Goal: Book appointment/travel/reservation

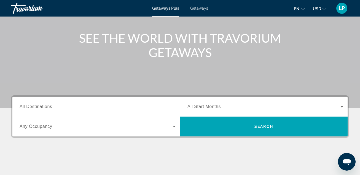
scroll to position [83, 0]
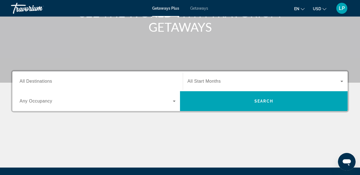
click at [50, 80] on span "All Destinations" at bounding box center [36, 81] width 33 height 5
click at [50, 80] on input "Destination All Destinations" at bounding box center [98, 81] width 156 height 7
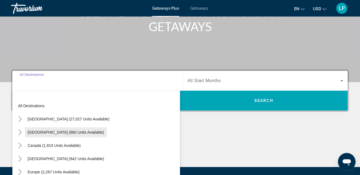
scroll to position [135, 0]
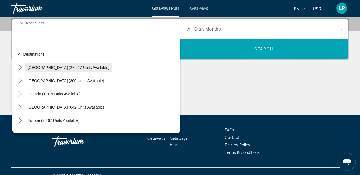
click at [61, 67] on span "[GEOGRAPHIC_DATA] (27,027 units available)" at bounding box center [69, 67] width 82 height 4
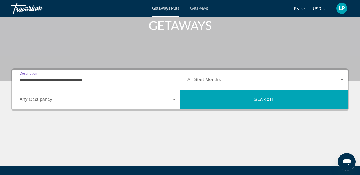
scroll to position [83, 0]
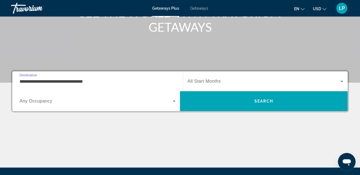
click at [175, 101] on icon "Search widget" at bounding box center [174, 101] width 3 height 1
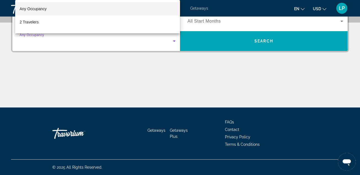
scroll to position [103, 0]
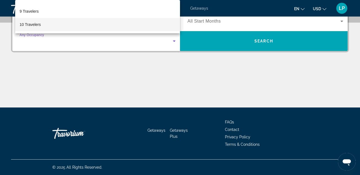
click at [36, 23] on span "10 Travelers" at bounding box center [30, 24] width 21 height 7
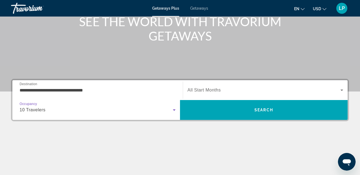
scroll to position [60, 0]
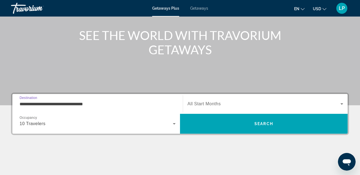
click at [35, 104] on input "**********" at bounding box center [98, 104] width 156 height 7
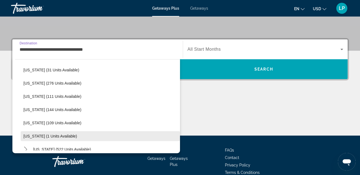
scroll to position [83, 0]
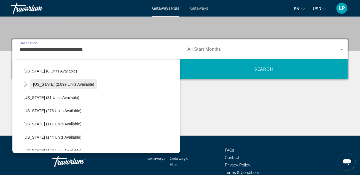
click at [59, 82] on span "Select destination: Florida (2,899 units available)" at bounding box center [63, 84] width 67 height 13
type input "**********"
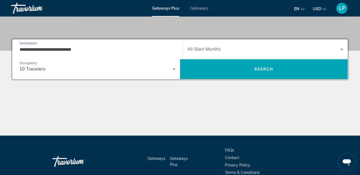
scroll to position [135, 0]
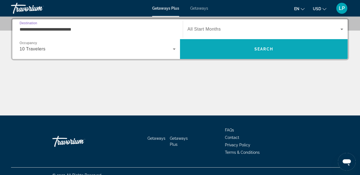
click at [266, 50] on span "Search" at bounding box center [264, 49] width 19 height 4
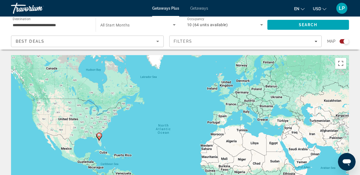
click at [158, 41] on icon "Sort by" at bounding box center [157, 41] width 3 height 1
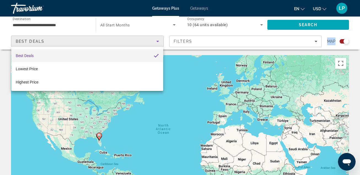
click at [158, 41] on div at bounding box center [180, 87] width 360 height 175
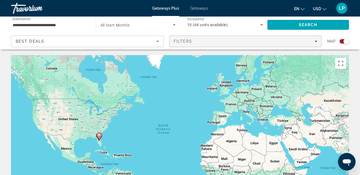
click at [316, 41] on icon "Filters" at bounding box center [316, 41] width 3 height 3
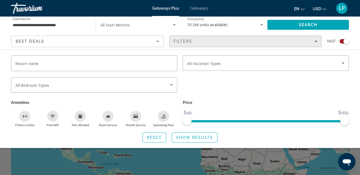
click at [279, 41] on div "Filters" at bounding box center [246, 41] width 144 height 4
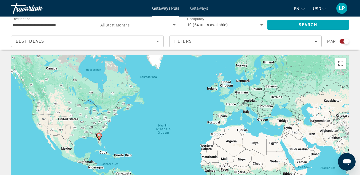
click at [62, 24] on input "**********" at bounding box center [51, 25] width 76 height 7
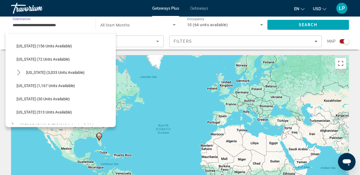
scroll to position [496, 0]
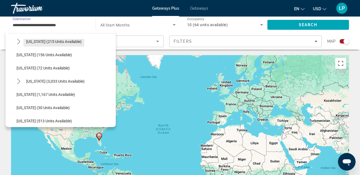
click at [48, 43] on span "[US_STATE] (215 units available)" at bounding box center [53, 41] width 55 height 4
type input "**********"
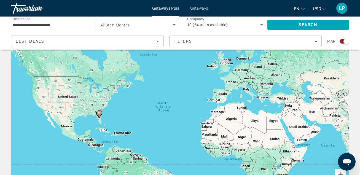
scroll to position [0, 0]
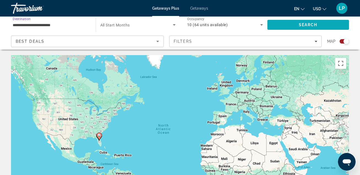
click at [300, 25] on span "Search" at bounding box center [308, 25] width 19 height 4
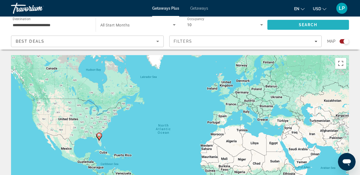
click at [322, 23] on span "Search" at bounding box center [309, 24] width 82 height 13
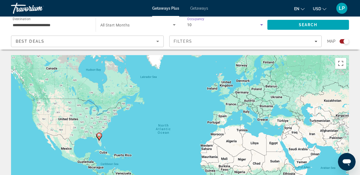
click at [261, 25] on icon "Search widget" at bounding box center [261, 24] width 3 height 1
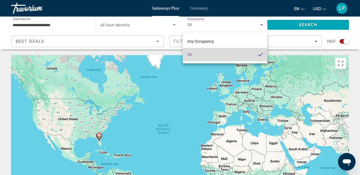
click at [241, 53] on mat-option "10" at bounding box center [225, 54] width 85 height 13
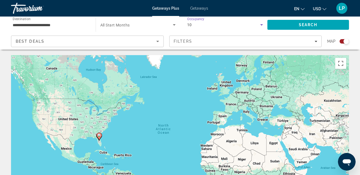
click at [262, 24] on icon "Search widget" at bounding box center [261, 24] width 3 height 1
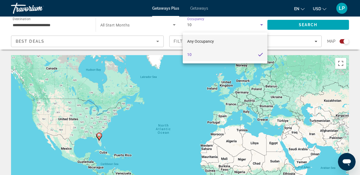
click at [203, 41] on span "Any Occupancy" at bounding box center [200, 41] width 27 height 4
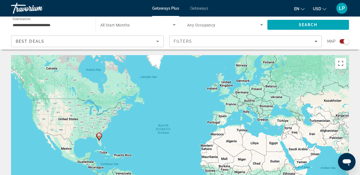
click at [211, 24] on span "Any Occupancy" at bounding box center [201, 25] width 28 height 4
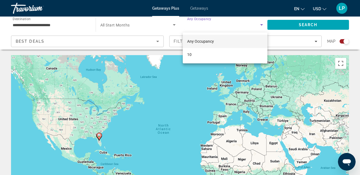
click at [262, 24] on div at bounding box center [180, 87] width 360 height 175
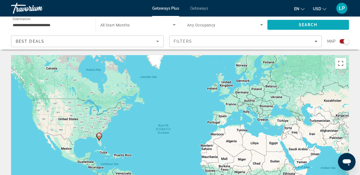
click at [298, 23] on span "Search" at bounding box center [309, 24] width 82 height 13
click at [201, 8] on span "Getaways" at bounding box center [199, 8] width 18 height 4
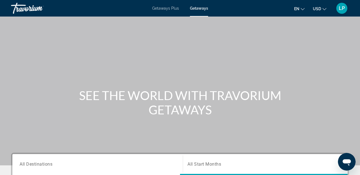
scroll to position [110, 0]
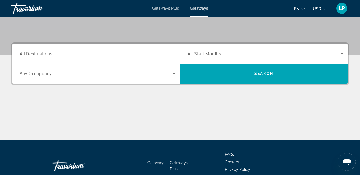
drag, startPoint x: 39, startPoint y: 54, endPoint x: 47, endPoint y: 57, distance: 7.8
click at [39, 53] on span "All Destinations" at bounding box center [36, 53] width 33 height 5
click at [39, 53] on input "Destination All Destinations" at bounding box center [98, 54] width 156 height 7
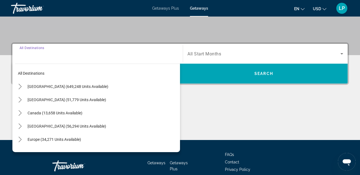
click at [44, 50] on span "All Destinations" at bounding box center [32, 48] width 25 height 4
click at [46, 53] on input "Destination All Destinations" at bounding box center [98, 54] width 156 height 7
click at [43, 52] on input "Destination All Destinations" at bounding box center [98, 54] width 156 height 7
click at [46, 54] on span "All Destinations" at bounding box center [36, 53] width 33 height 5
click at [46, 54] on input "Destination All Destinations" at bounding box center [98, 54] width 156 height 7
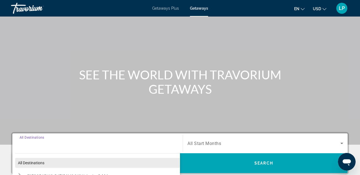
scroll to position [111, 0]
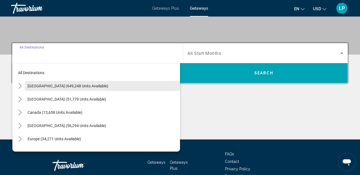
click at [57, 85] on span "[GEOGRAPHIC_DATA] (649,248 units available)" at bounding box center [68, 86] width 81 height 4
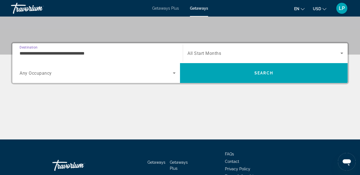
scroll to position [135, 0]
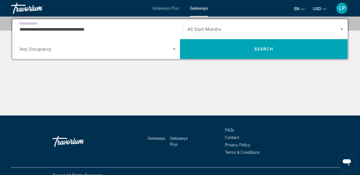
click at [37, 29] on input "**********" at bounding box center [98, 29] width 156 height 7
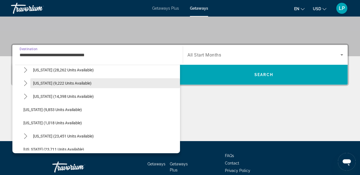
scroll to position [496, 0]
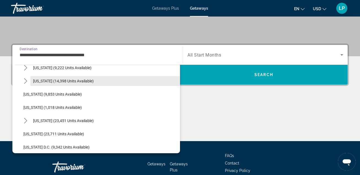
click at [79, 80] on span "[US_STATE] (14,398 units available)" at bounding box center [63, 81] width 61 height 4
type input "**********"
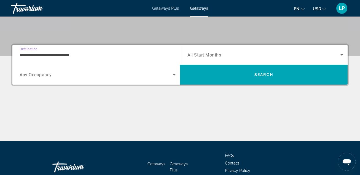
scroll to position [135, 0]
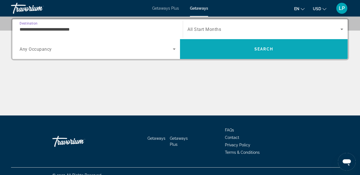
click at [237, 47] on span "Search" at bounding box center [264, 48] width 168 height 13
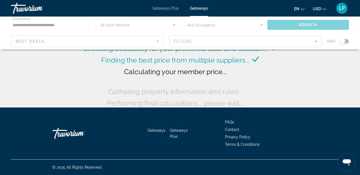
click at [268, 49] on div "Main content" at bounding box center [180, 33] width 360 height 33
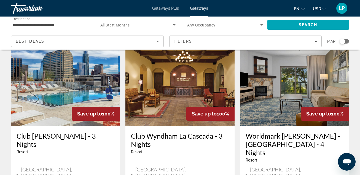
scroll to position [491, 0]
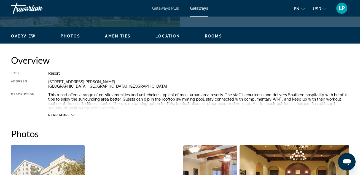
scroll to position [248, 0]
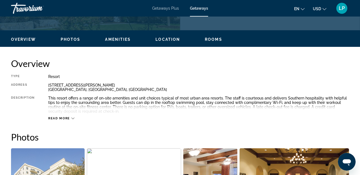
click at [56, 118] on span "Read more" at bounding box center [59, 119] width 22 height 4
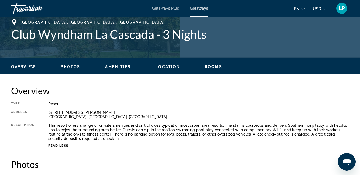
scroll to position [221, 0]
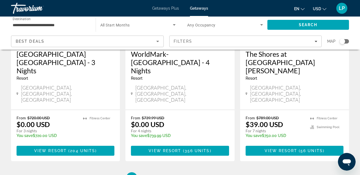
scroll to position [767, 0]
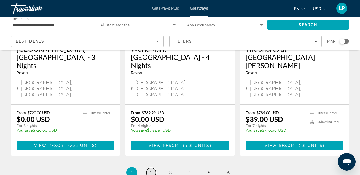
click at [152, 170] on span "2" at bounding box center [151, 173] width 3 height 6
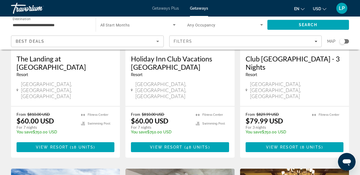
scroll to position [758, 0]
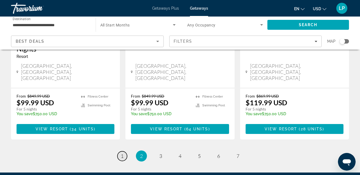
click at [122, 153] on span "1" at bounding box center [122, 156] width 3 height 6
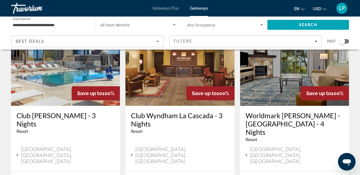
scroll to position [496, 0]
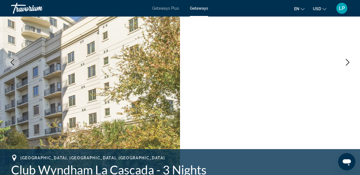
scroll to position [83, 0]
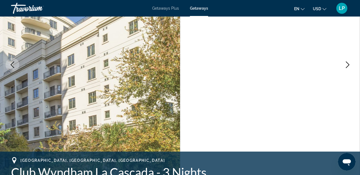
click at [347, 65] on icon "Next image" at bounding box center [347, 64] width 7 height 7
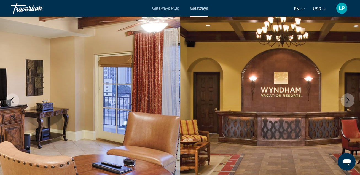
scroll to position [55, 0]
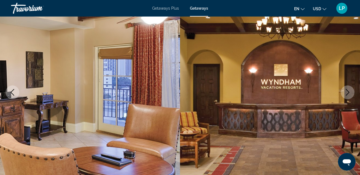
click at [349, 94] on icon "Next image" at bounding box center [347, 92] width 7 height 7
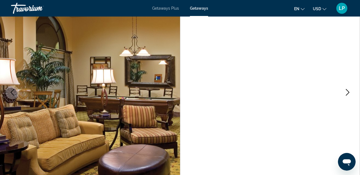
click at [347, 91] on icon "Next image" at bounding box center [347, 92] width 7 height 7
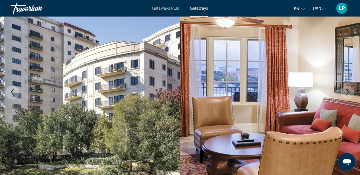
click at [347, 91] on icon "Next image" at bounding box center [347, 92] width 7 height 7
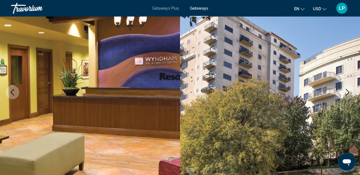
click at [347, 91] on icon "Next image" at bounding box center [347, 92] width 7 height 7
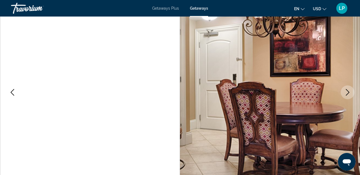
click at [347, 91] on icon "Next image" at bounding box center [347, 92] width 7 height 7
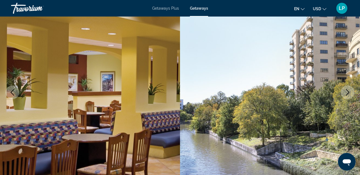
click at [347, 91] on icon "Next image" at bounding box center [347, 92] width 7 height 7
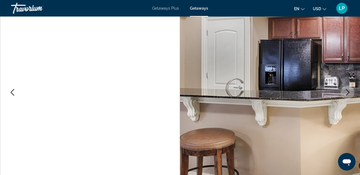
click at [347, 91] on icon "Next image" at bounding box center [347, 92] width 7 height 7
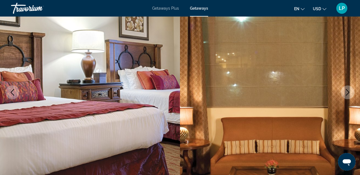
click at [347, 91] on icon "Next image" at bounding box center [347, 92] width 7 height 7
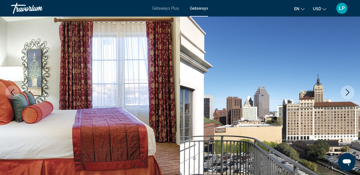
click at [346, 90] on icon "Next image" at bounding box center [347, 92] width 7 height 7
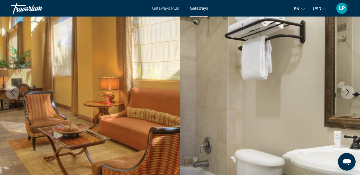
click at [346, 90] on icon "Next image" at bounding box center [347, 92] width 7 height 7
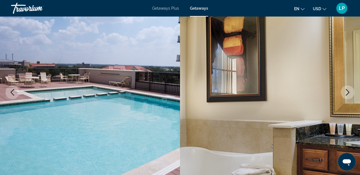
click at [346, 90] on icon "Next image" at bounding box center [347, 92] width 7 height 7
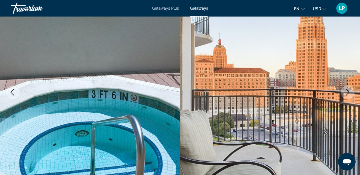
click at [346, 91] on icon "Next image" at bounding box center [347, 92] width 7 height 7
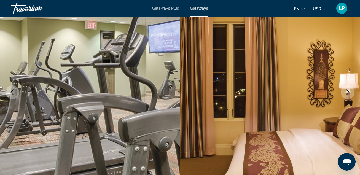
click at [346, 91] on icon "Next image" at bounding box center [347, 92] width 7 height 7
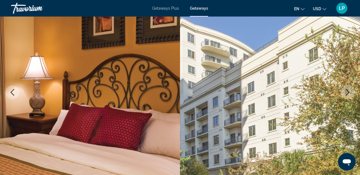
click at [346, 91] on icon "Next image" at bounding box center [347, 92] width 7 height 7
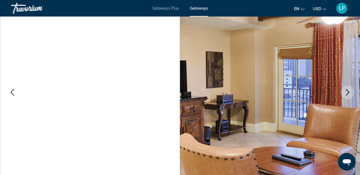
click at [346, 91] on icon "Next image" at bounding box center [347, 92] width 7 height 7
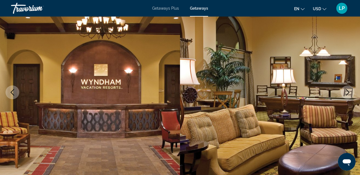
click at [347, 91] on icon "Next image" at bounding box center [347, 92] width 7 height 7
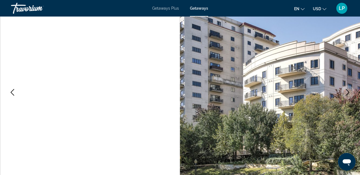
click at [347, 91] on icon "Next image" at bounding box center [347, 92] width 7 height 7
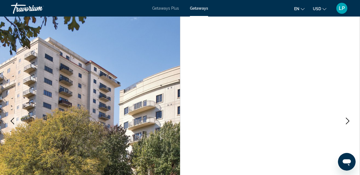
scroll to position [0, 0]
